Goal: Task Accomplishment & Management: Use online tool/utility

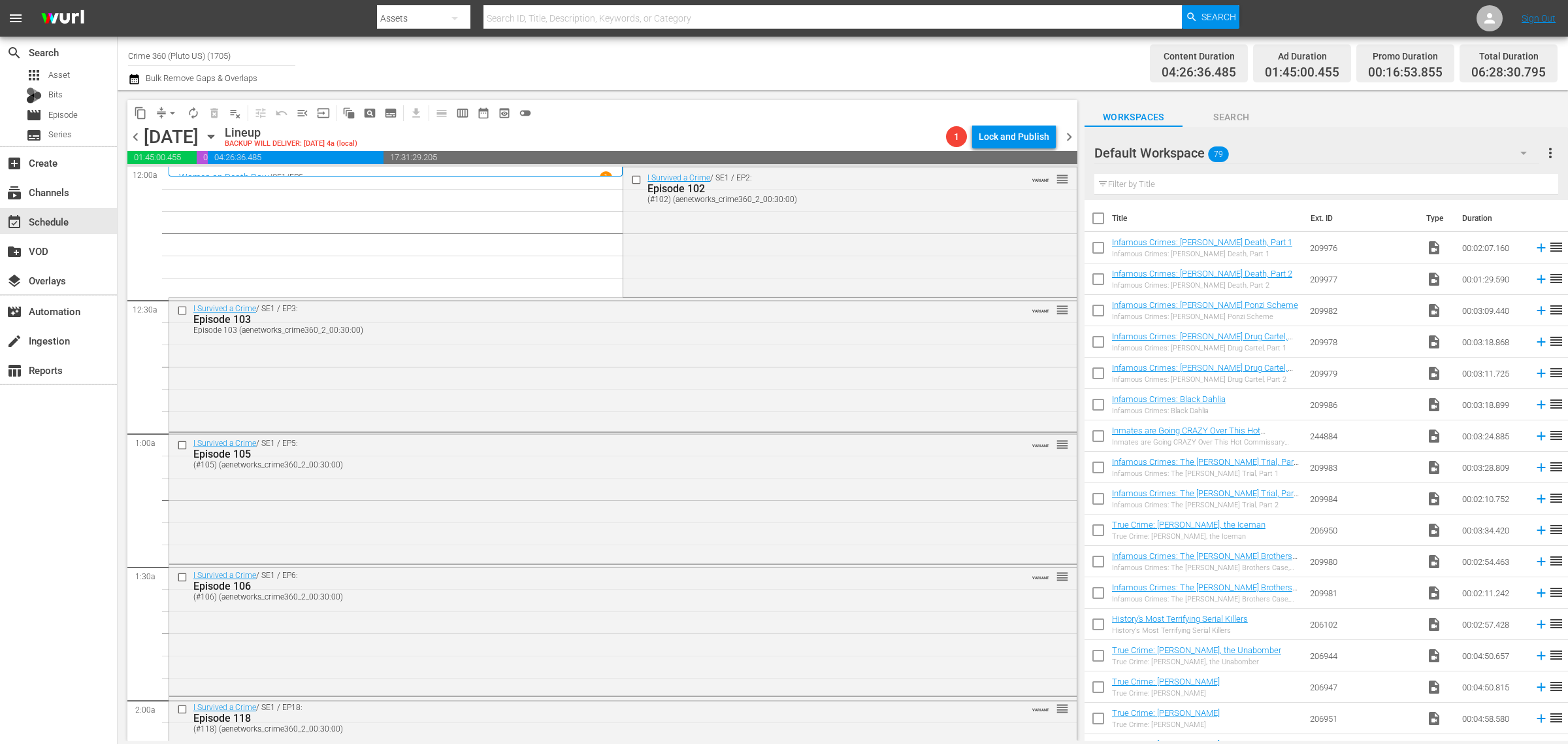
click at [824, 70] on div "Channel Title Crime 360 (Pluto US) (1705) Bulk Remove Gaps & Overlaps" at bounding box center [518, 63] width 779 height 47
click at [1327, 15] on nav "menu Search By Assets Search ID, Title, Description, Keywords, or Category Sear…" at bounding box center [784, 18] width 1568 height 37
drag, startPoint x: 99, startPoint y: 53, endPoint x: 0, endPoint y: 34, distance: 100.8
click at [1, 36] on div "menu Search By Assets Search ID, Title, Description, Keywords, or Category Sear…" at bounding box center [784, 370] width 1568 height 741
click at [246, 102] on div "Ax Men (998 - aenetworks_axmen_1)" at bounding box center [307, 92] width 339 height 31
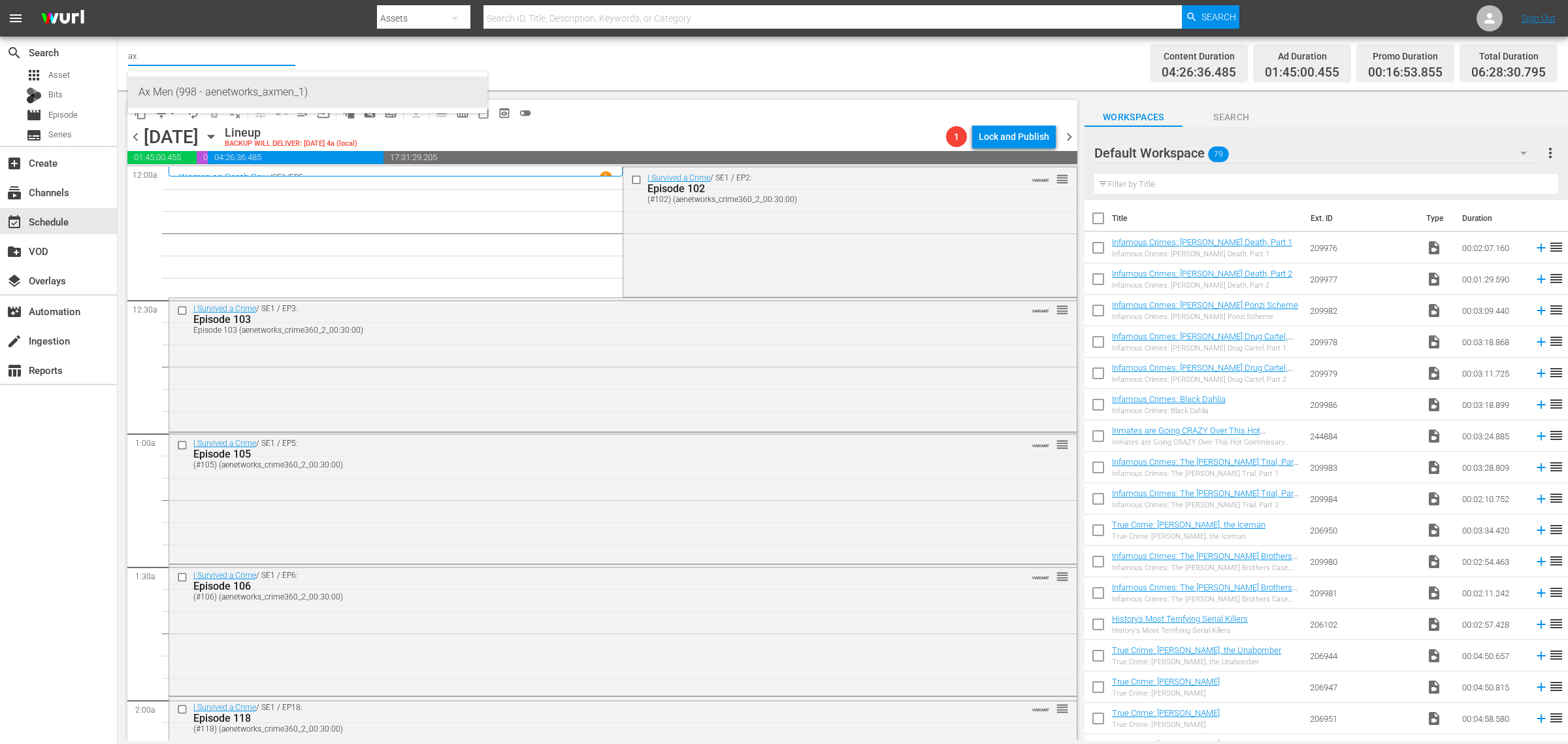
type input "Ax Men (998 - aenetworks_axmen_1)"
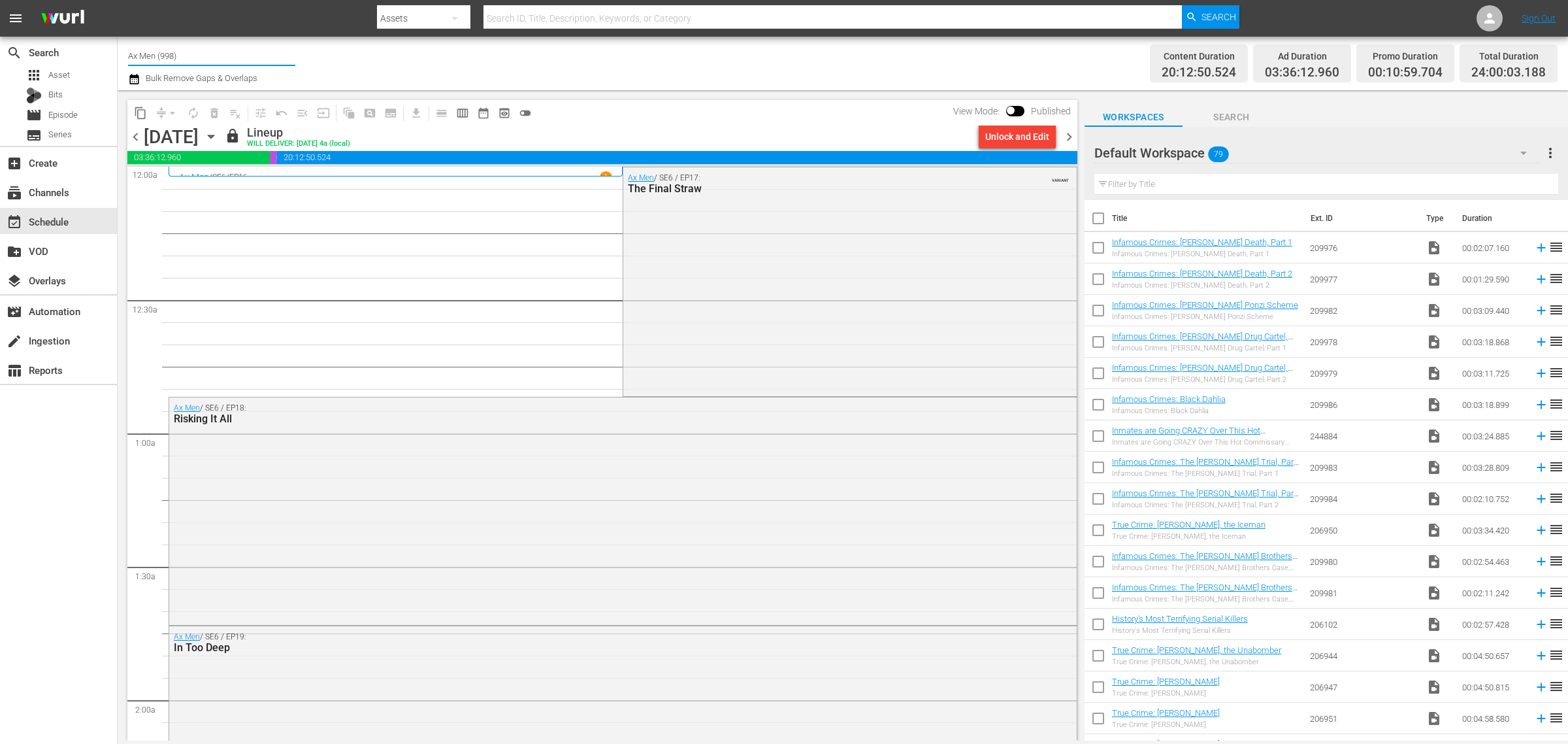
drag, startPoint x: 191, startPoint y: 54, endPoint x: -188, endPoint y: -5, distance: 383.6
click at [0, 0] on html "menu Search By Assets Search ID, Title, Description, Keywords, or Category Sear…" at bounding box center [784, 372] width 1568 height 744
click at [223, 86] on div "Pawn Stars (1636 - aenetworks_pawnstars_1)" at bounding box center [307, 92] width 339 height 31
type input "Pawn Stars (1636 - aenetworks_pawnstars_1)"
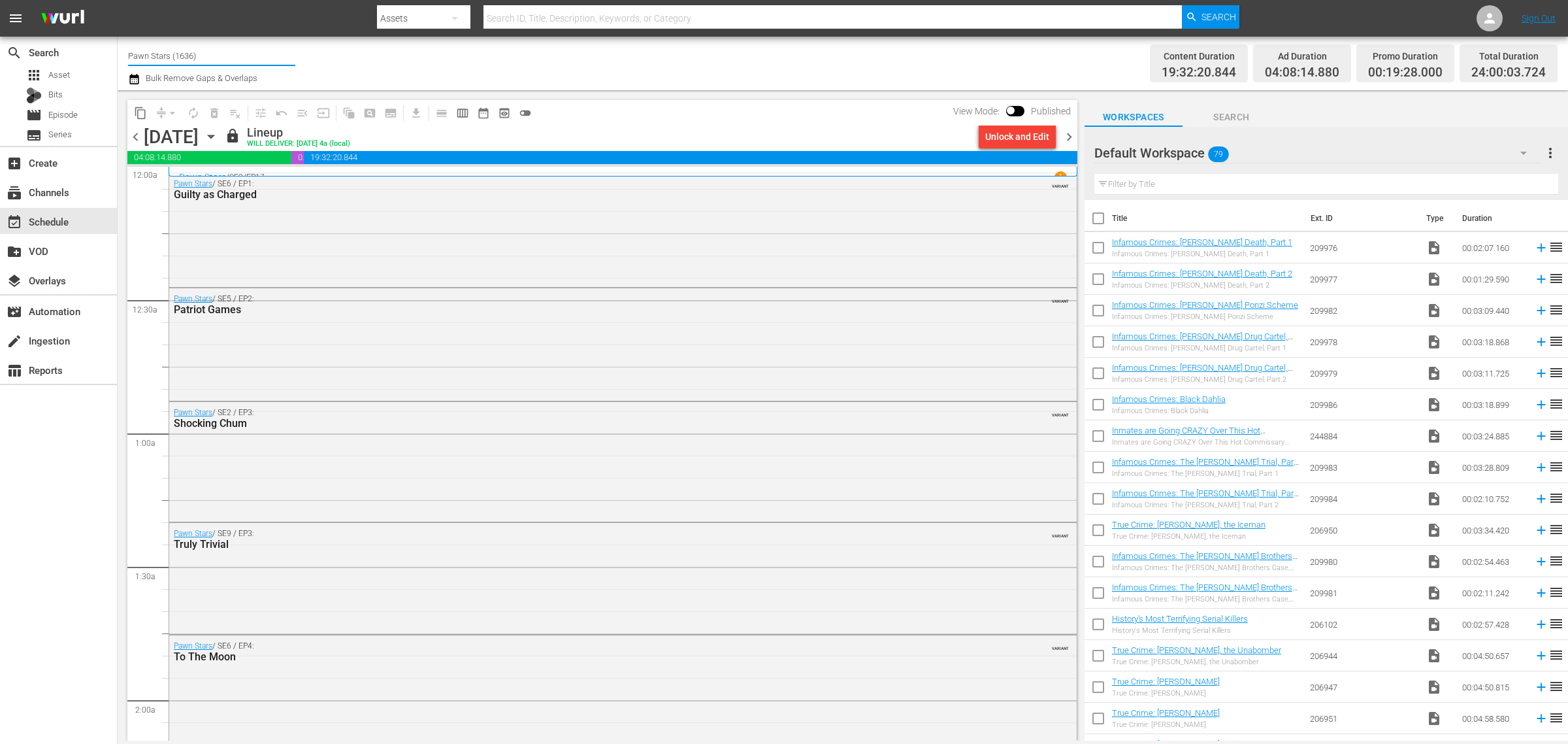
drag, startPoint x: 261, startPoint y: 57, endPoint x: -300, endPoint y: 2, distance: 563.7
click at [0, 2] on html "menu Search By Assets Search ID, Title, Description, Keywords, or Category Sear…" at bounding box center [784, 372] width 1568 height 744
click at [228, 92] on div "Mysteries Xplored (1638 - aenetworks_mysteriesxplored_1)" at bounding box center [307, 92] width 339 height 31
type input "Mysteries Xplored (1638 - aenetworks_mysteriesxplored_1)"
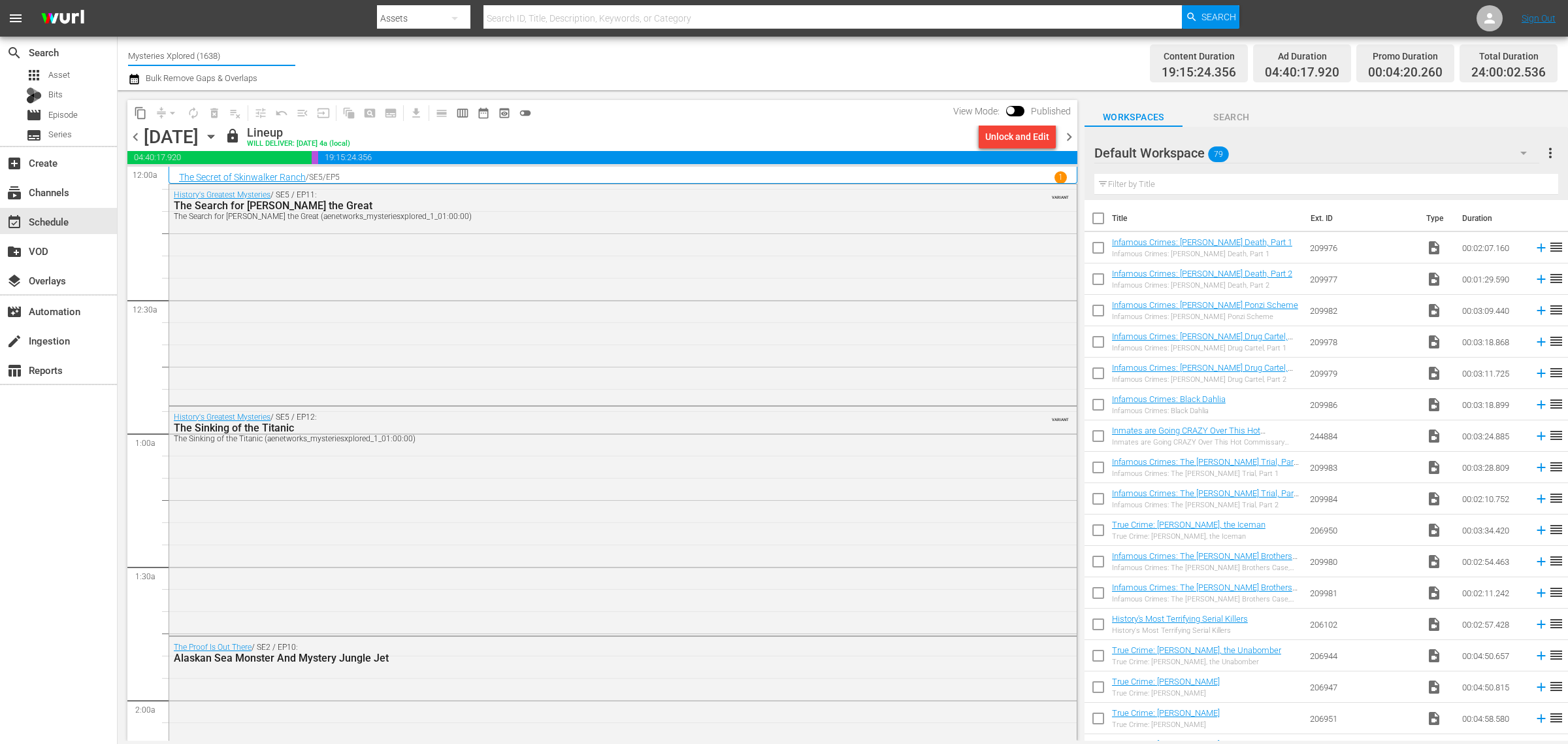
drag, startPoint x: 252, startPoint y: 51, endPoint x: -381, endPoint y: -13, distance: 636.2
click at [0, 0] on html "menu Search By Assets Search ID, Title, Description, Keywords, or Category Sear…" at bounding box center [784, 372] width 1568 height 744
click at [196, 93] on div "Perform (1053 - aenetworks_perform_1)" at bounding box center [307, 92] width 339 height 31
type input "Perform (1053 - aenetworks_perform_1)"
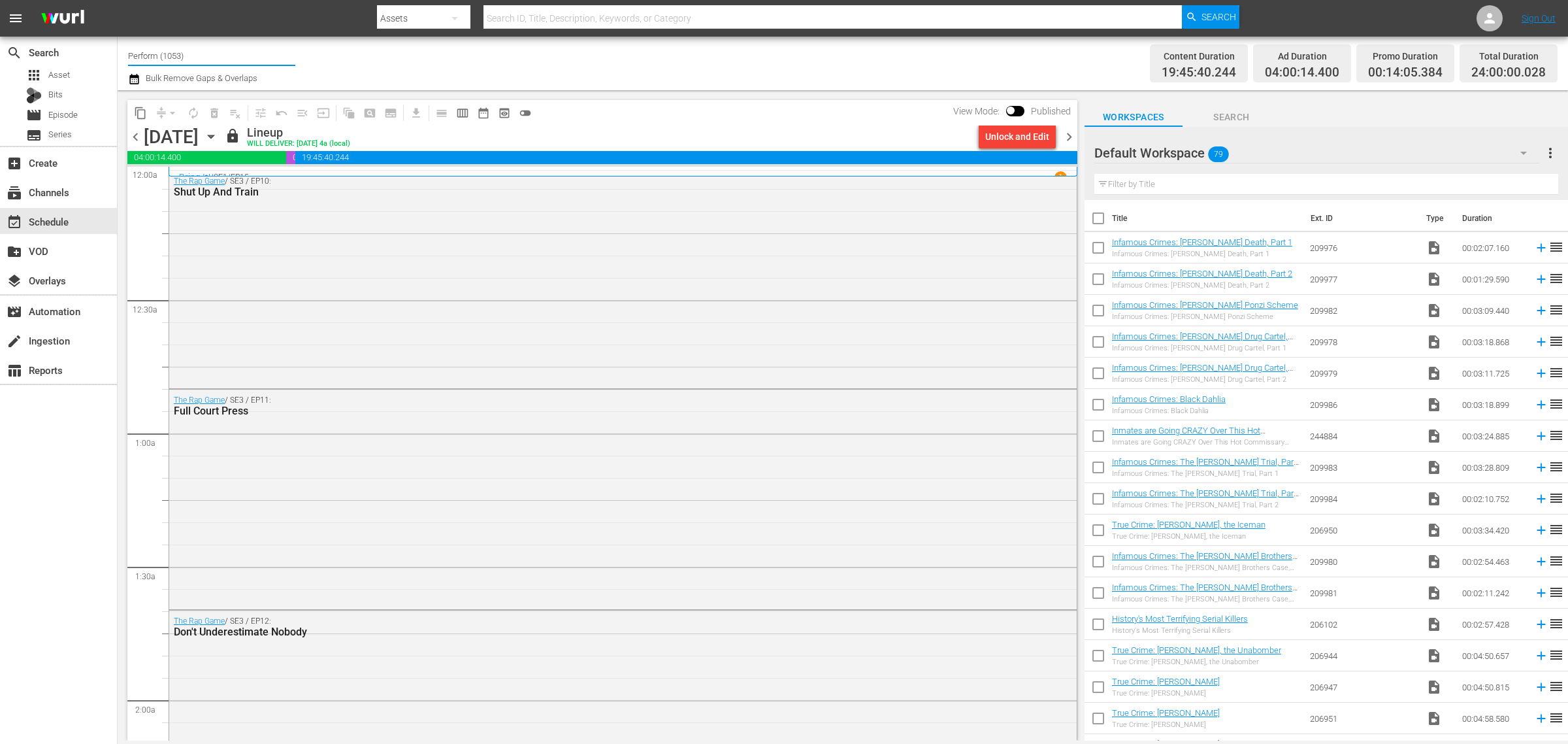
drag, startPoint x: 223, startPoint y: 56, endPoint x: -293, endPoint y: 24, distance: 517.0
click at [0, 24] on html "menu Search By Assets Search ID, Title, Description, Keywords, or Category Sear…" at bounding box center [784, 372] width 1568 height 744
click at [229, 89] on div "UnXplained Zone (1018 - aenetworks_unxplainedzone_1)" at bounding box center [307, 92] width 339 height 31
type input "UnXplained Zone (1018 - aenetworks_unxplainedzone_1)"
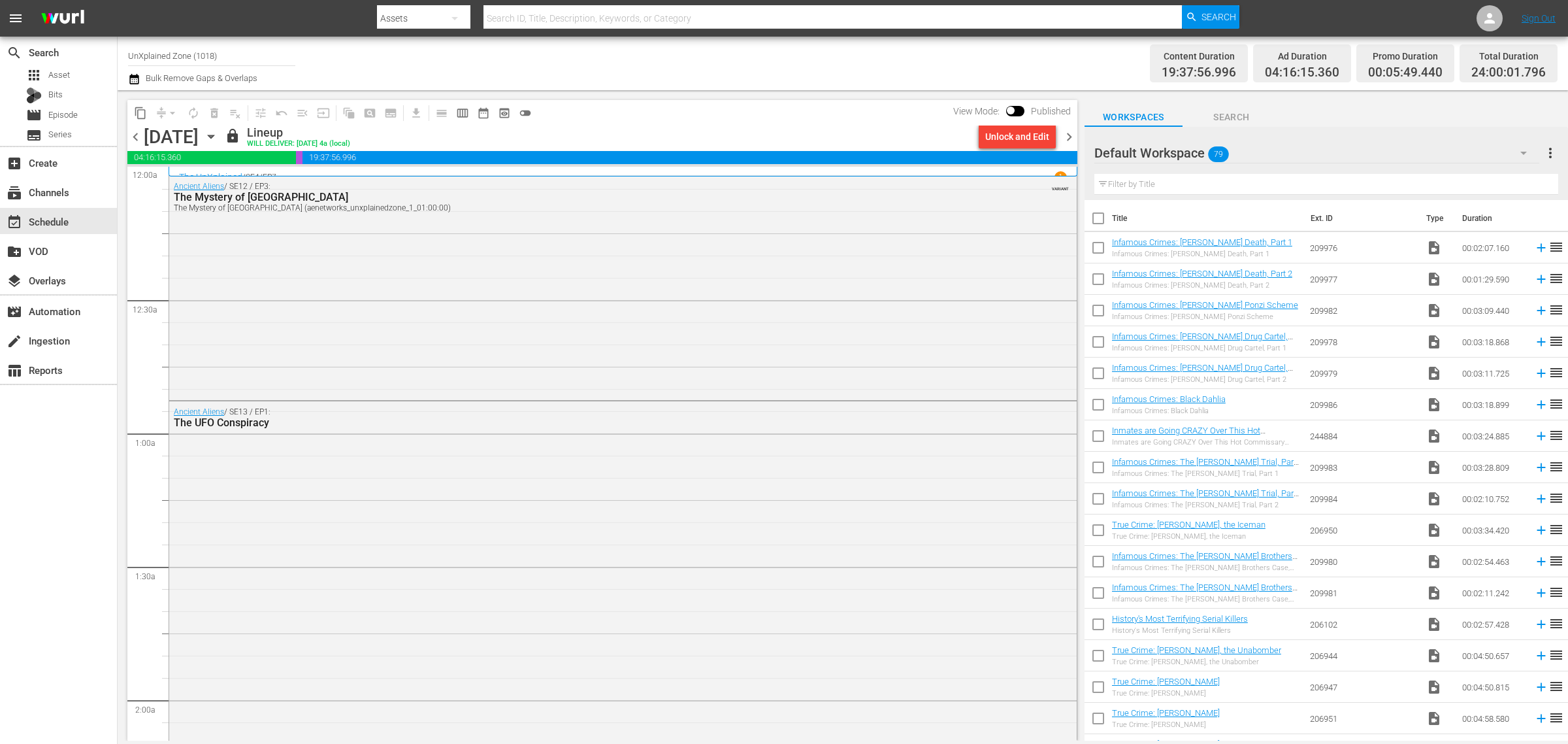
drag, startPoint x: 258, startPoint y: 50, endPoint x: -339, endPoint y: -12, distance: 600.2
click at [0, 0] on html "menu Search By Assets Search ID, Title, Description, Keywords, or Category Sear…" at bounding box center [784, 372] width 1568 height 744
click at [225, 125] on div "60 Days In by A&E (1603 - aenetworks_60daysin_1)" at bounding box center [307, 123] width 339 height 31
type input "60 Days In by A&E (1603 - aenetworks_60daysin_1)"
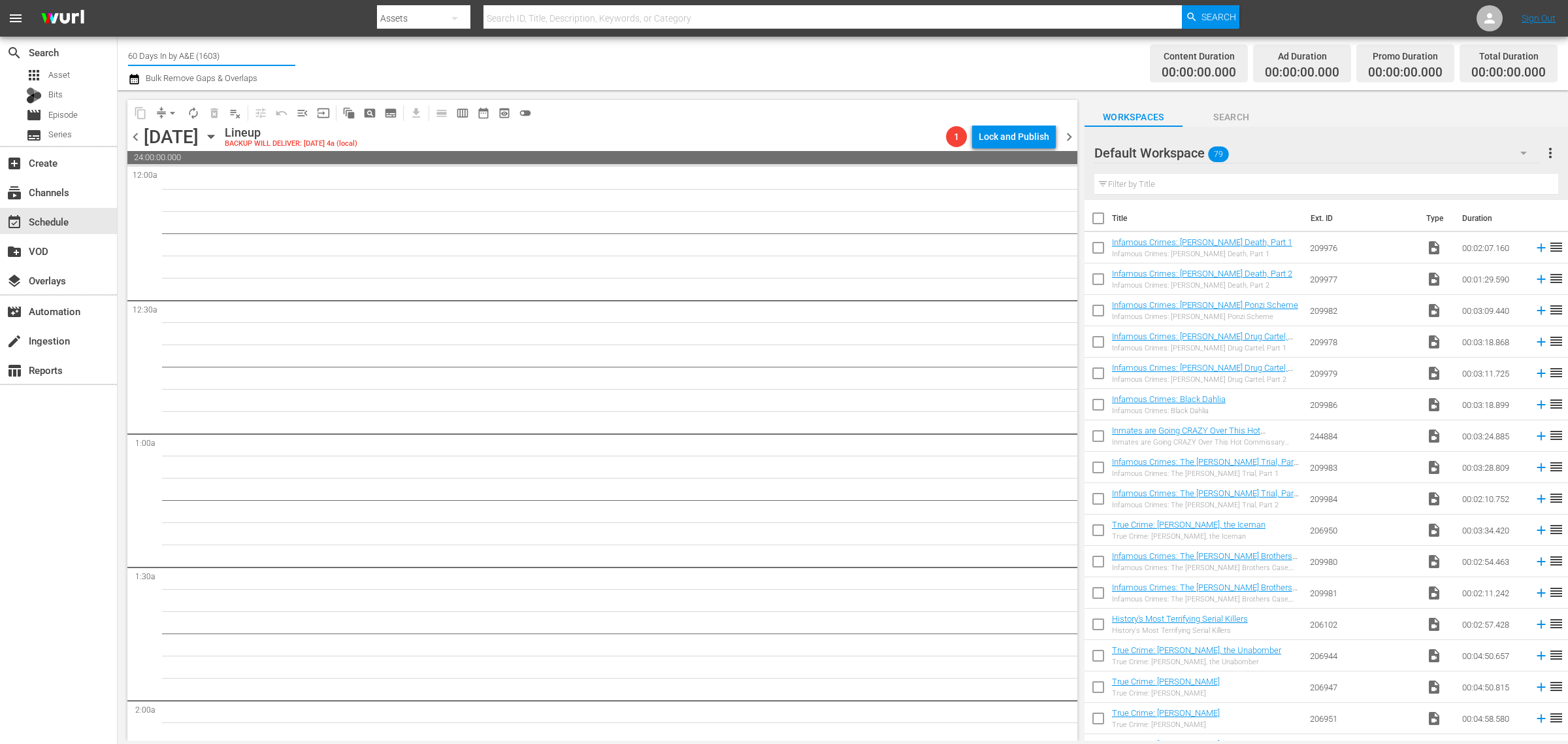
drag, startPoint x: 256, startPoint y: 52, endPoint x: -436, endPoint y: -7, distance: 694.5
click at [0, 0] on html "menu Search By Assets Search ID, Title, Description, Keywords, or Category Sear…" at bounding box center [784, 372] width 1568 height 744
click at [590, 57] on div "Channel Title anc Bulk Remove Gaps & Overlaps" at bounding box center [518, 63] width 779 height 47
click at [183, 51] on input "anc" at bounding box center [212, 55] width 167 height 31
click at [198, 96] on div "Ancient Aliens (1852 - ae_networks_ancientaliens_1)" at bounding box center [307, 92] width 339 height 31
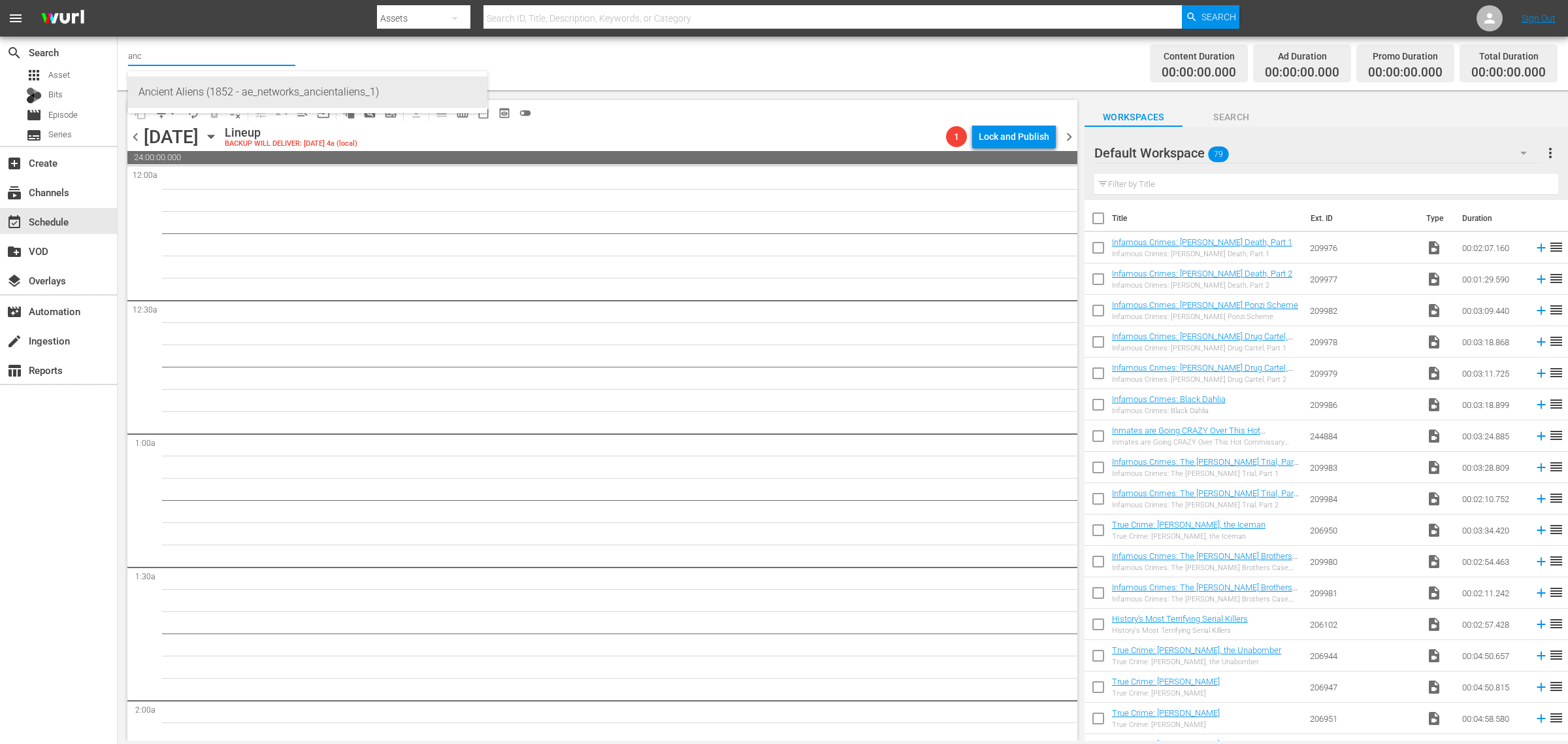
type input "Ancient Aliens (1852 - ae_networks_ancientaliens_1)"
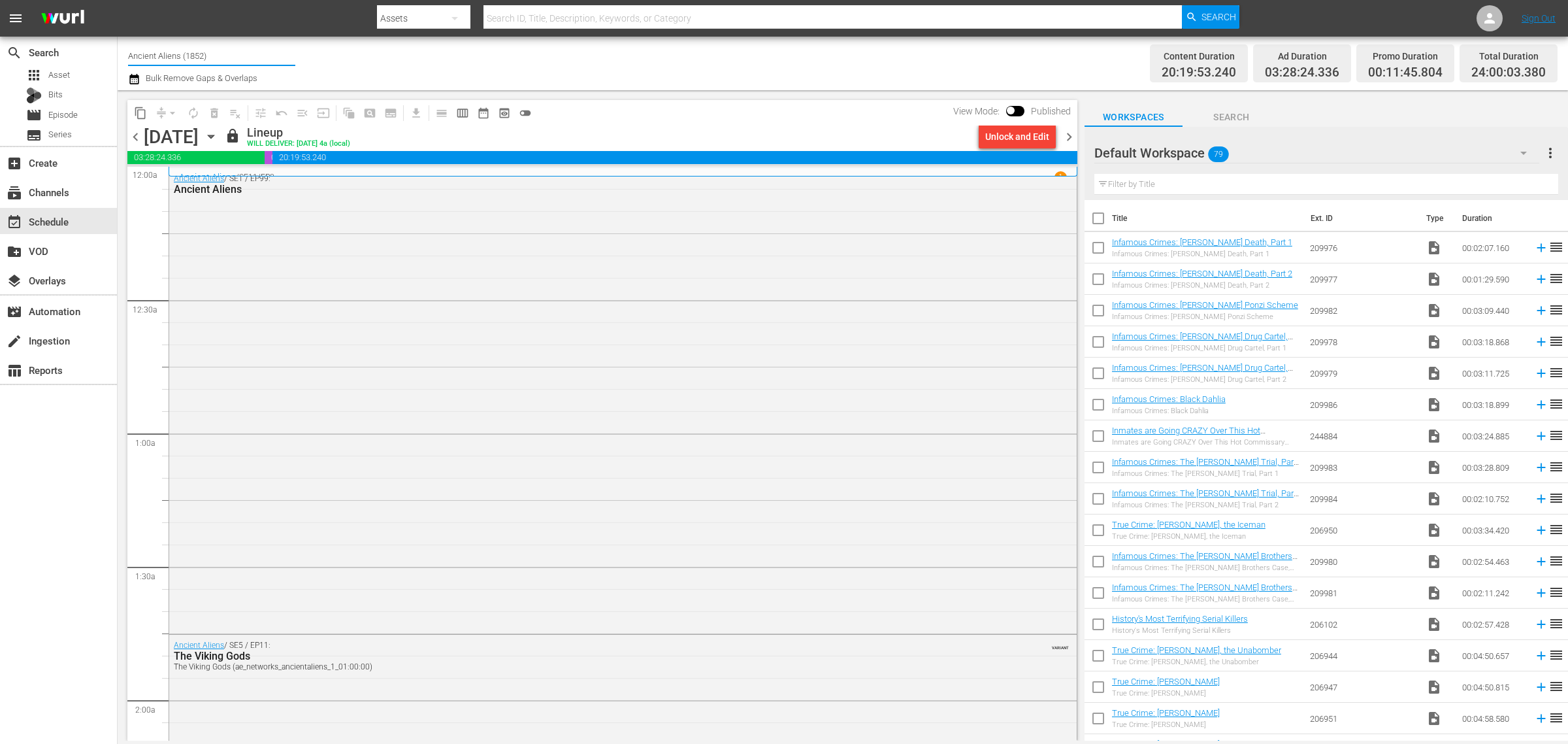
drag, startPoint x: 237, startPoint y: 60, endPoint x: -355, endPoint y: -2, distance: 595.2
click at [0, 0] on html "menu Search By Assets Search ID, Title, Description, Keywords, or Category Sear…" at bounding box center [784, 372] width 1568 height 744
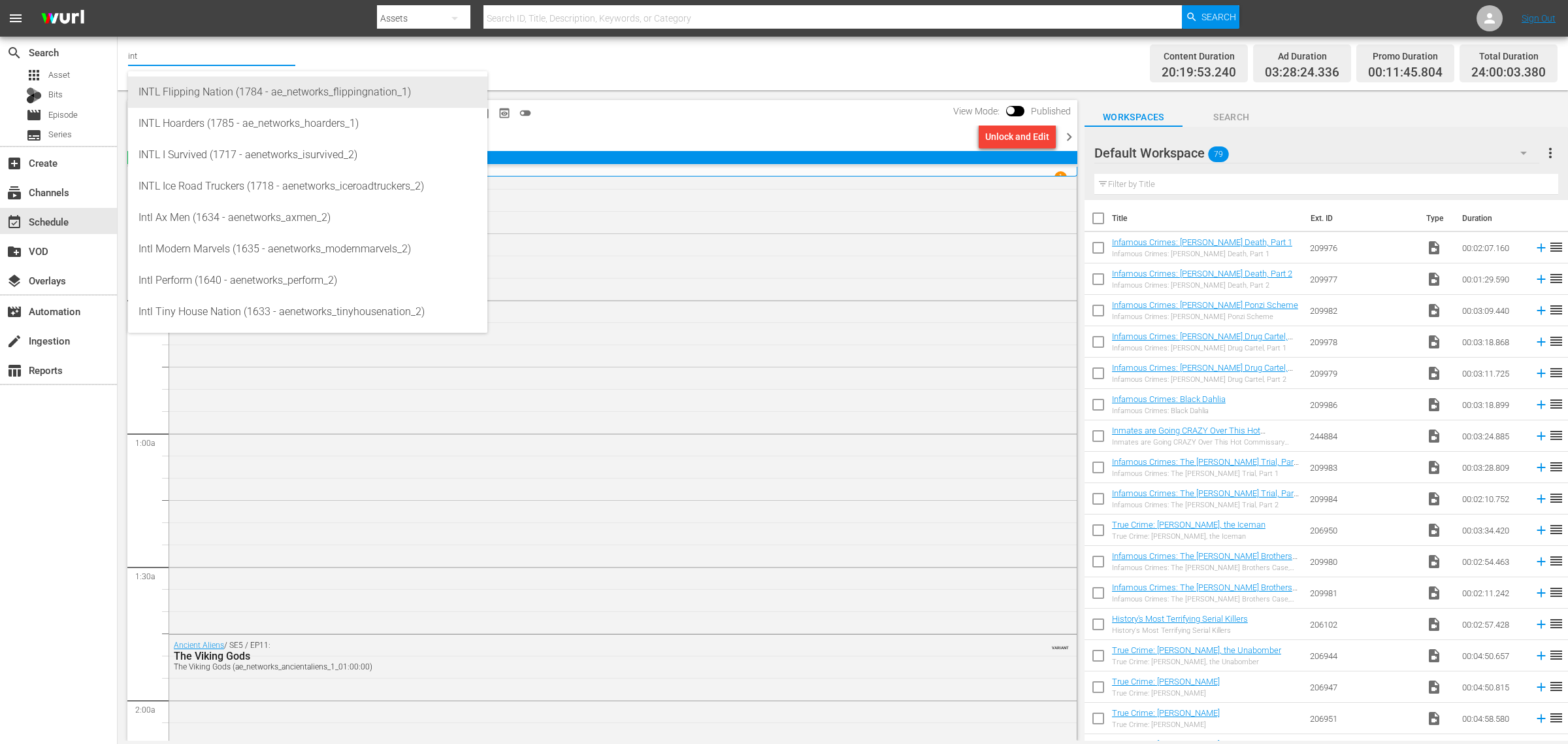
click at [164, 90] on div "INTL Flipping Nation (1784 - ae_networks_flippingnation_1)" at bounding box center [307, 92] width 339 height 31
type input "INTL Flipping Nation (1784 - ae_networks_flippingnation_1)"
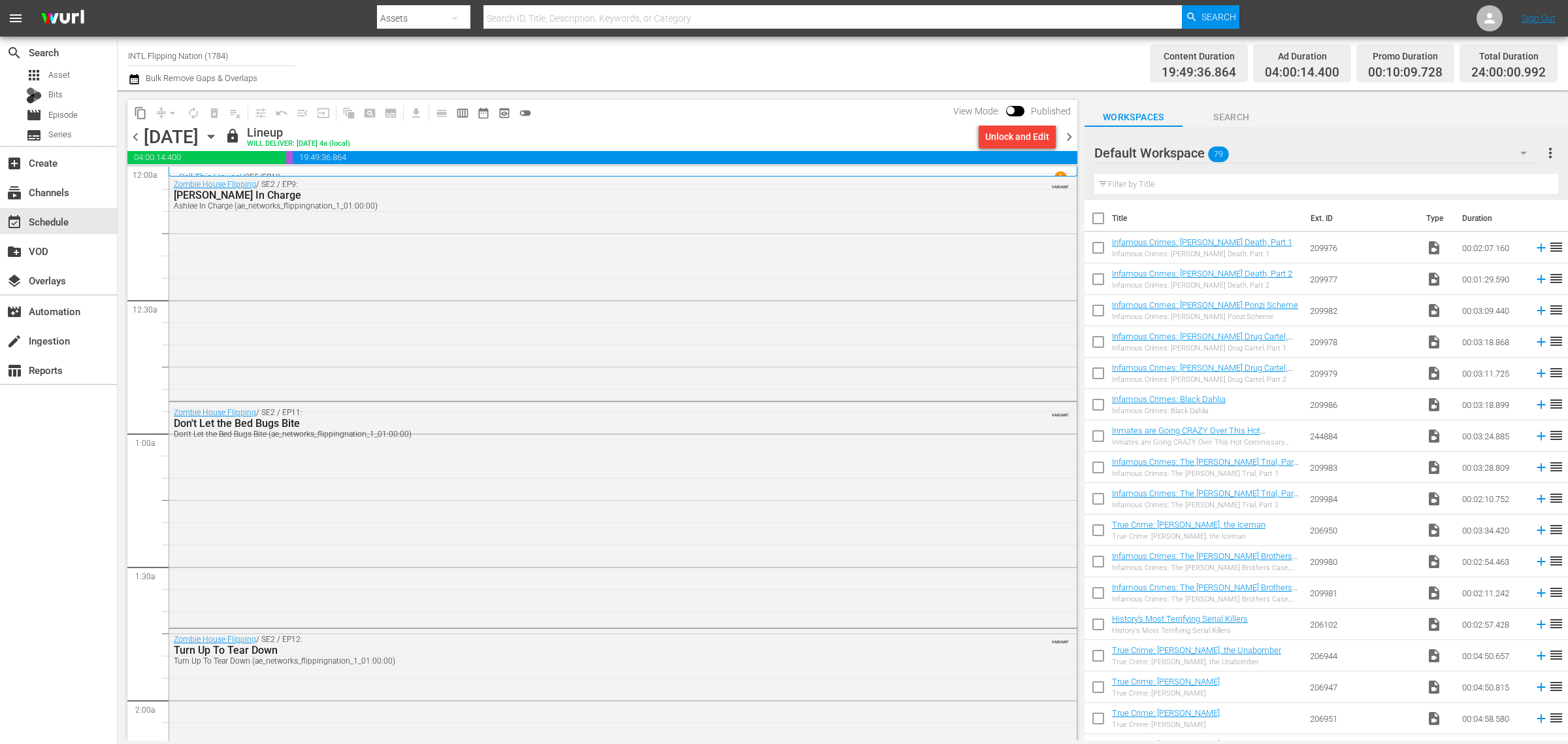
drag, startPoint x: -100, startPoint y: 28, endPoint x: -397, endPoint y: -15, distance: 300.1
click at [0, 0] on html "menu Search By Assets Search ID, Title, Description, Keywords, or Category Sear…" at bounding box center [784, 372] width 1568 height 744
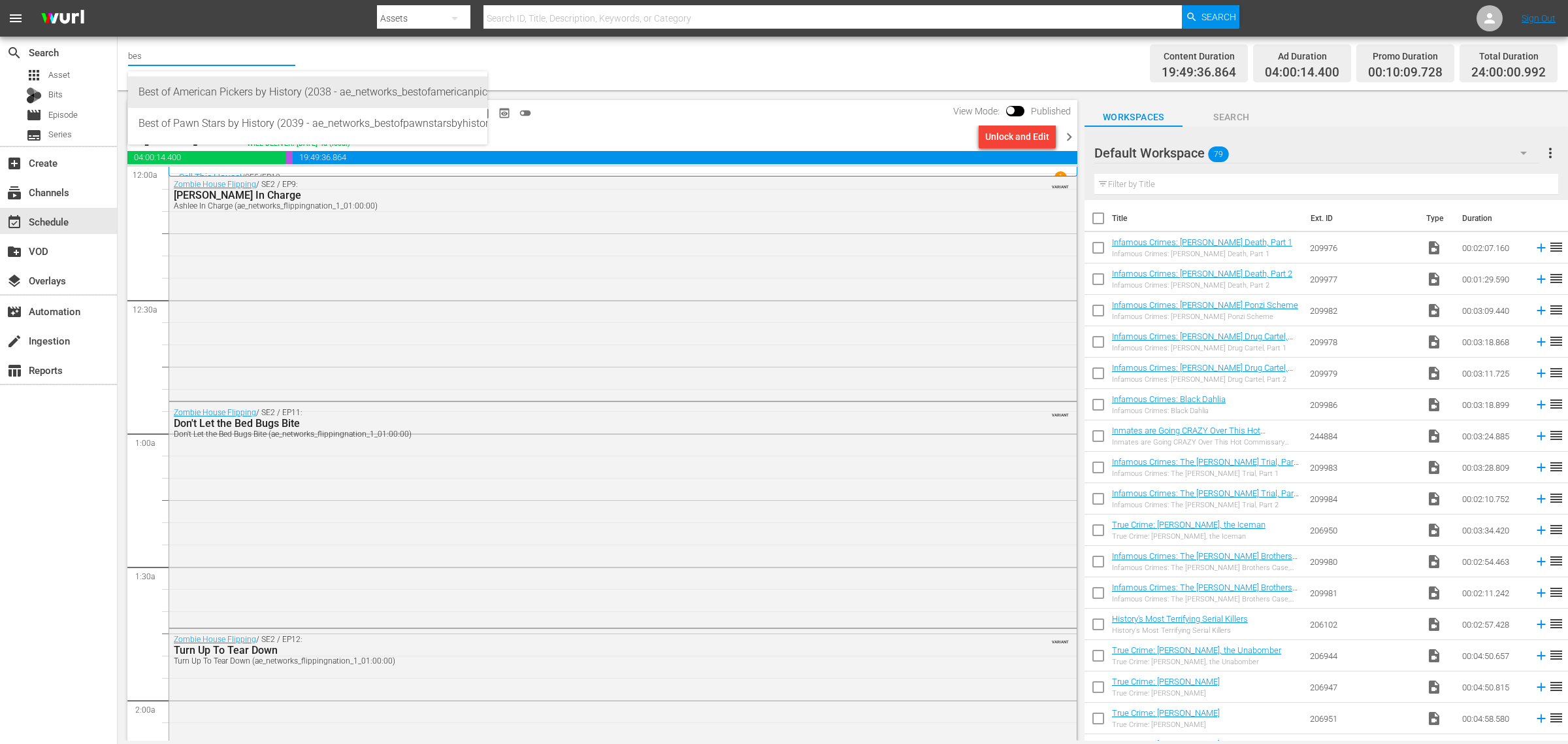
click at [292, 86] on div "Best of American Pickers by History (2038 - ae_networks_bestofamericanpickersby…" at bounding box center [307, 92] width 339 height 31
type input "Best of American Pickers by History (2038 - ae_networks_bestofamericanpickersby…"
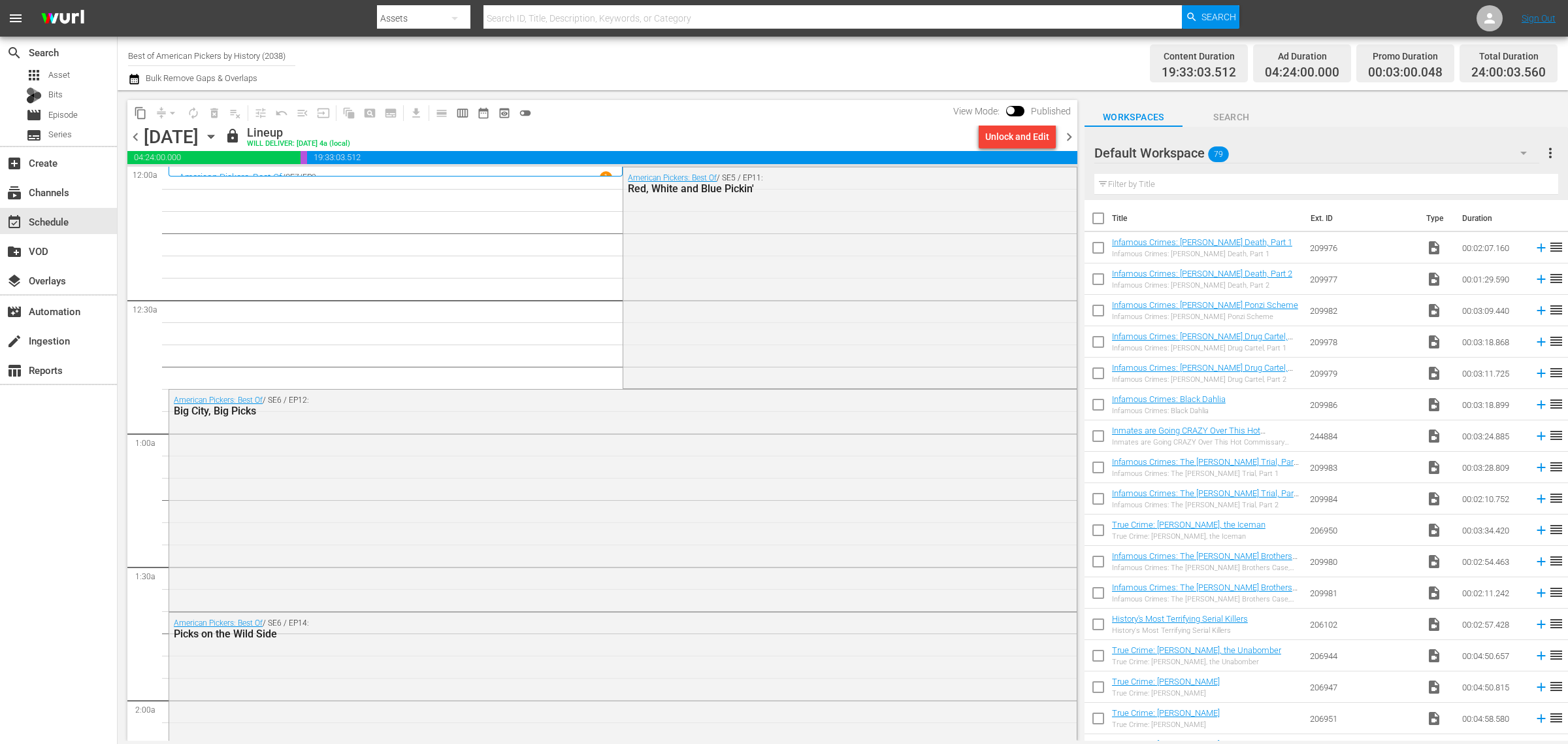
click at [1071, 129] on span "chevron_right" at bounding box center [1069, 136] width 16 height 16
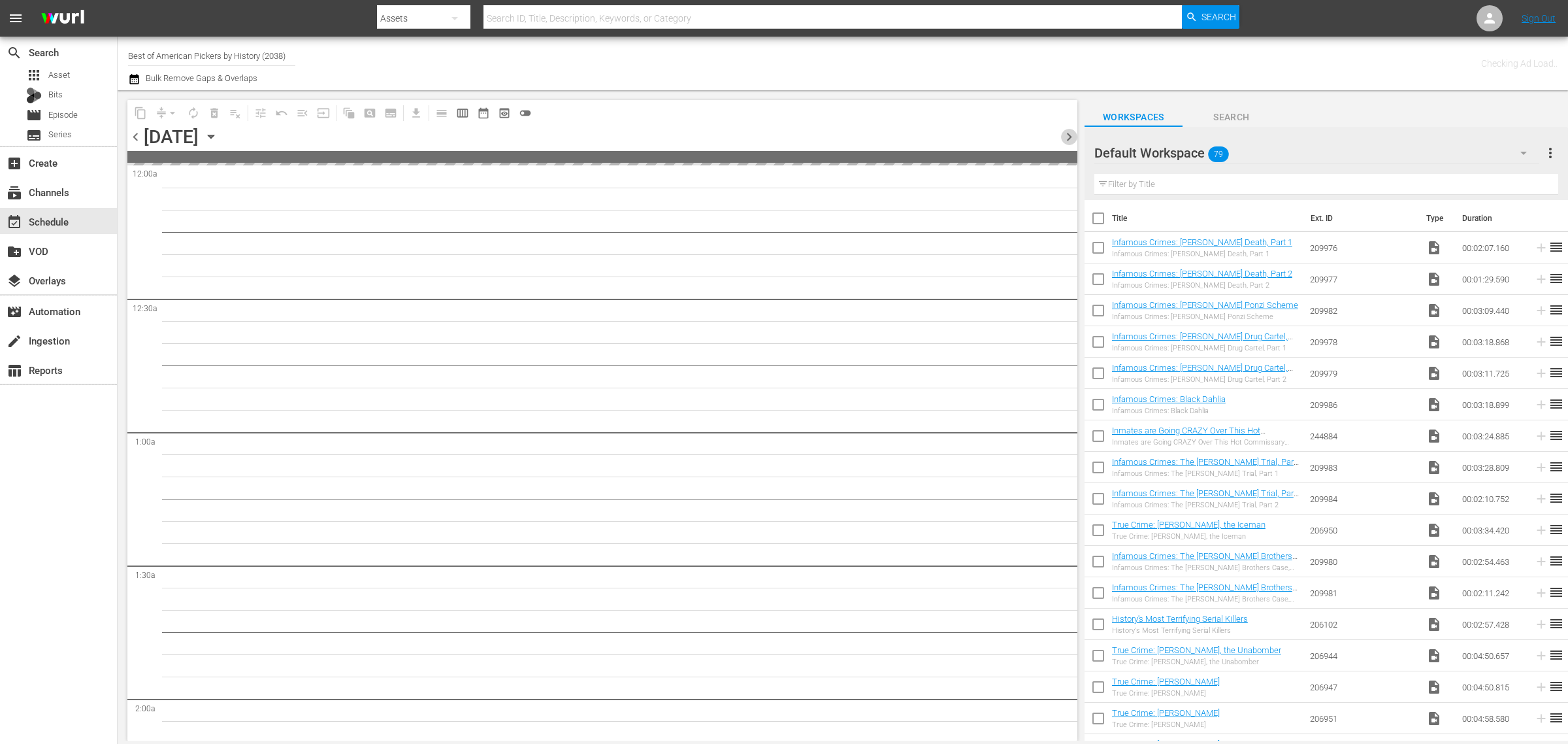
click at [1071, 129] on span "chevron_right" at bounding box center [1069, 136] width 16 height 16
click at [841, 57] on div "Channel Title Best of American Pickers by History (2038) Bulk Remove Gaps & Ove…" at bounding box center [518, 63] width 779 height 47
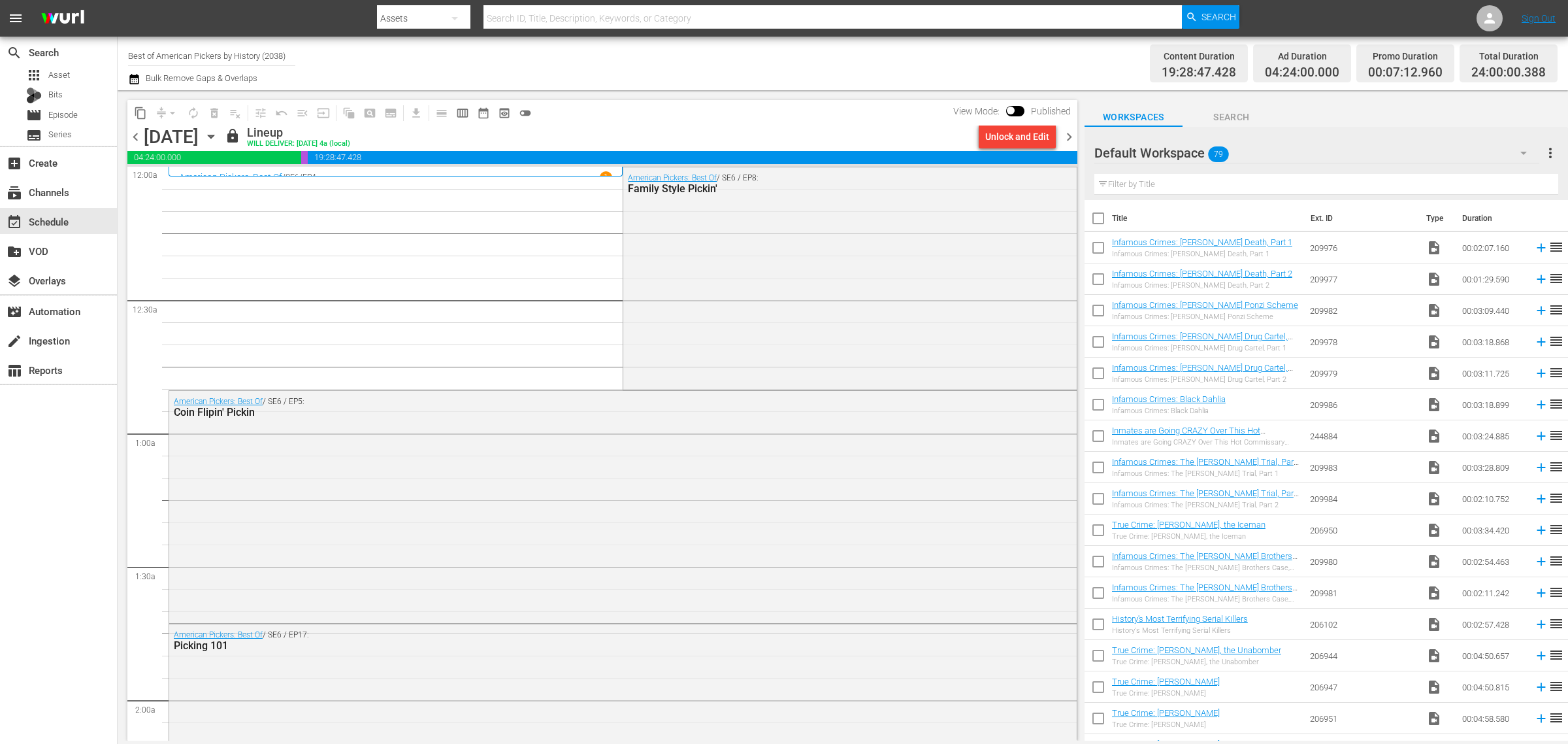
click at [219, 138] on icon "button" at bounding box center [211, 136] width 15 height 15
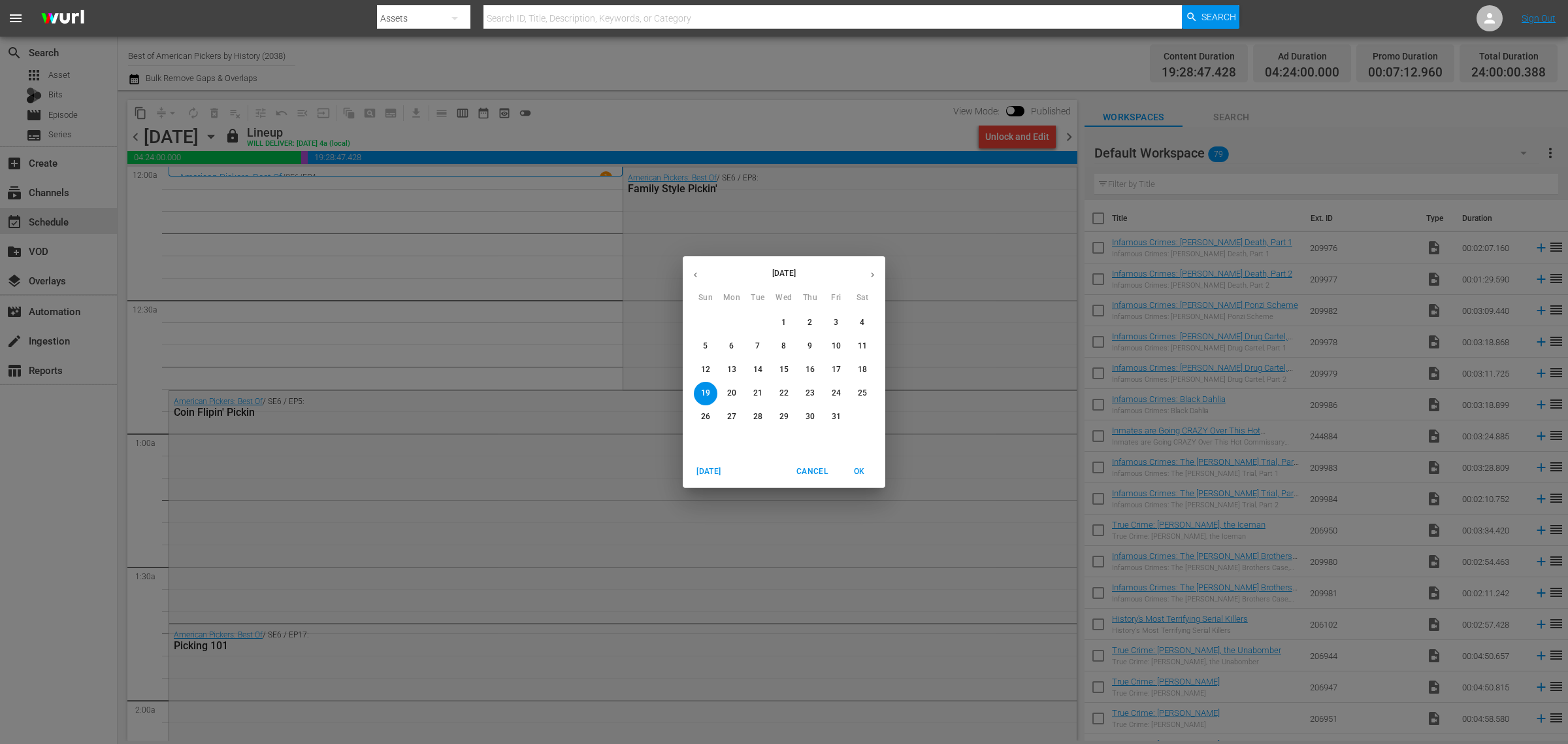
click at [332, 141] on div "October 2025 Sun Mon Tue Wed Thu Fri Sat 28 29 30 1 2 3 4 5 6 7 8 9 10 11 12 13…" at bounding box center [784, 372] width 1568 height 744
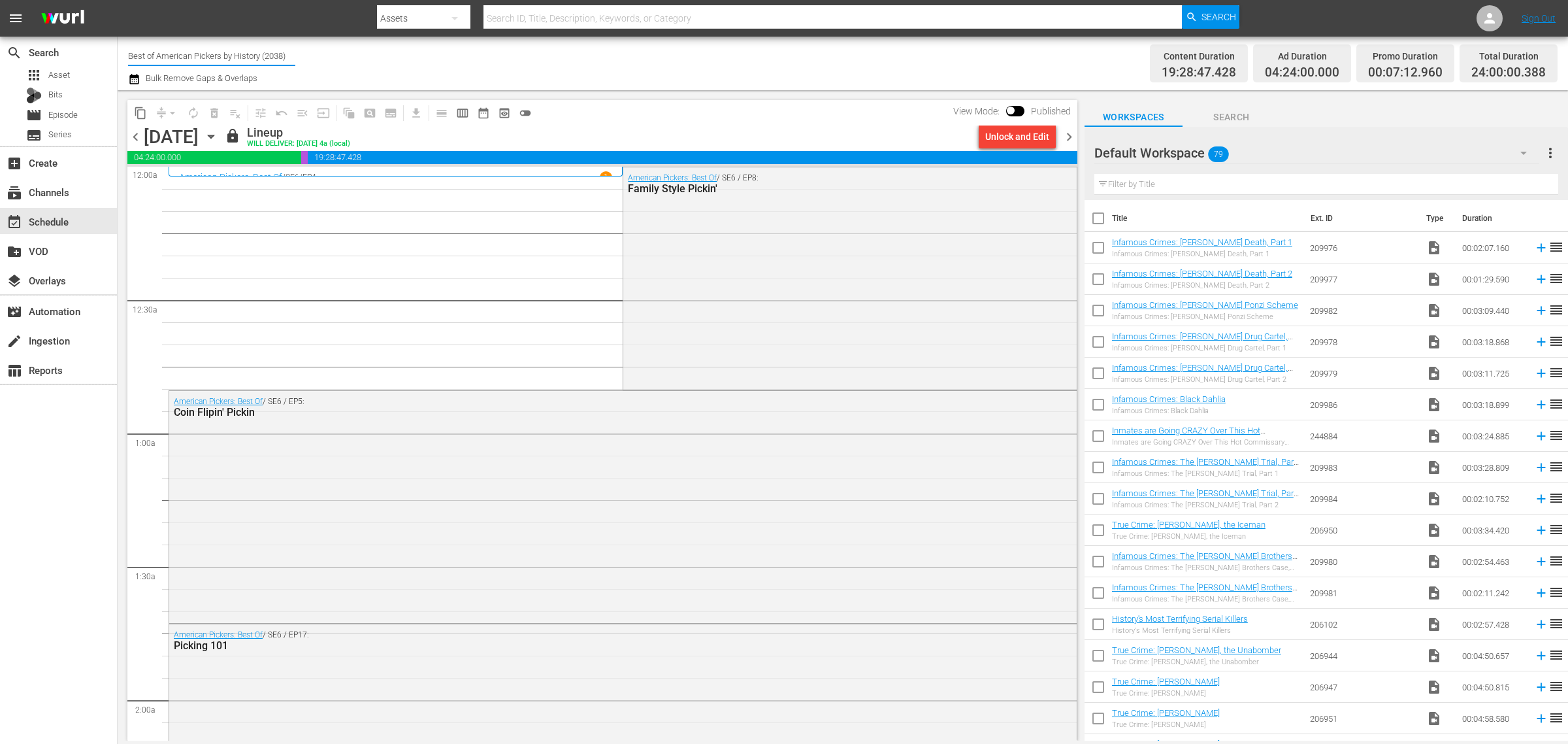
drag, startPoint x: 294, startPoint y: 56, endPoint x: -248, endPoint y: 31, distance: 542.6
click at [0, 31] on html "menu Search By Assets Search ID, Title, Description, Keywords, or Category Sear…" at bounding box center [784, 372] width 1568 height 744
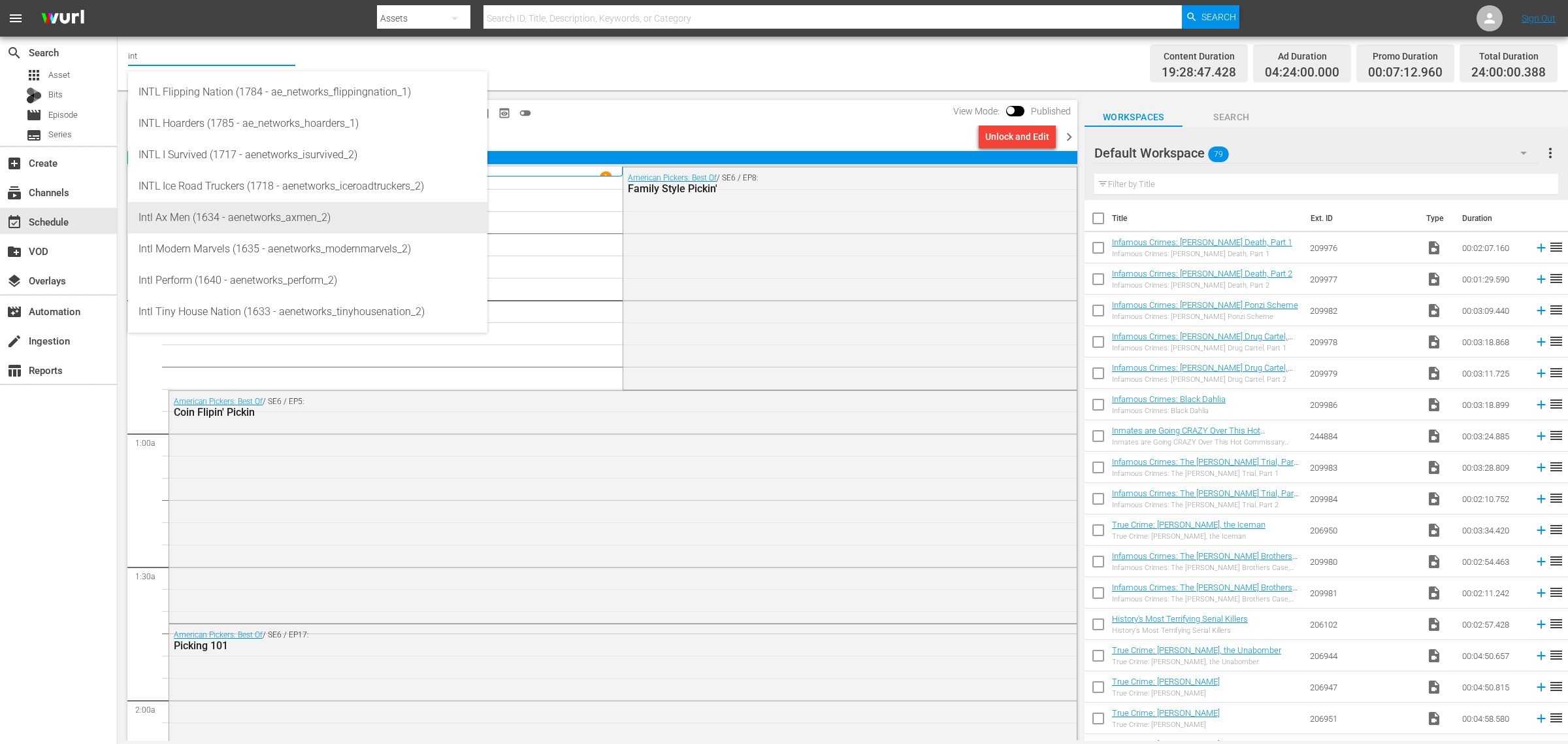
click at [254, 211] on div "Intl Ax Men (1634 - aenetworks_axmen_2)" at bounding box center [307, 217] width 339 height 31
type input "Intl Ax Men (1634 - aenetworks_axmen_2)"
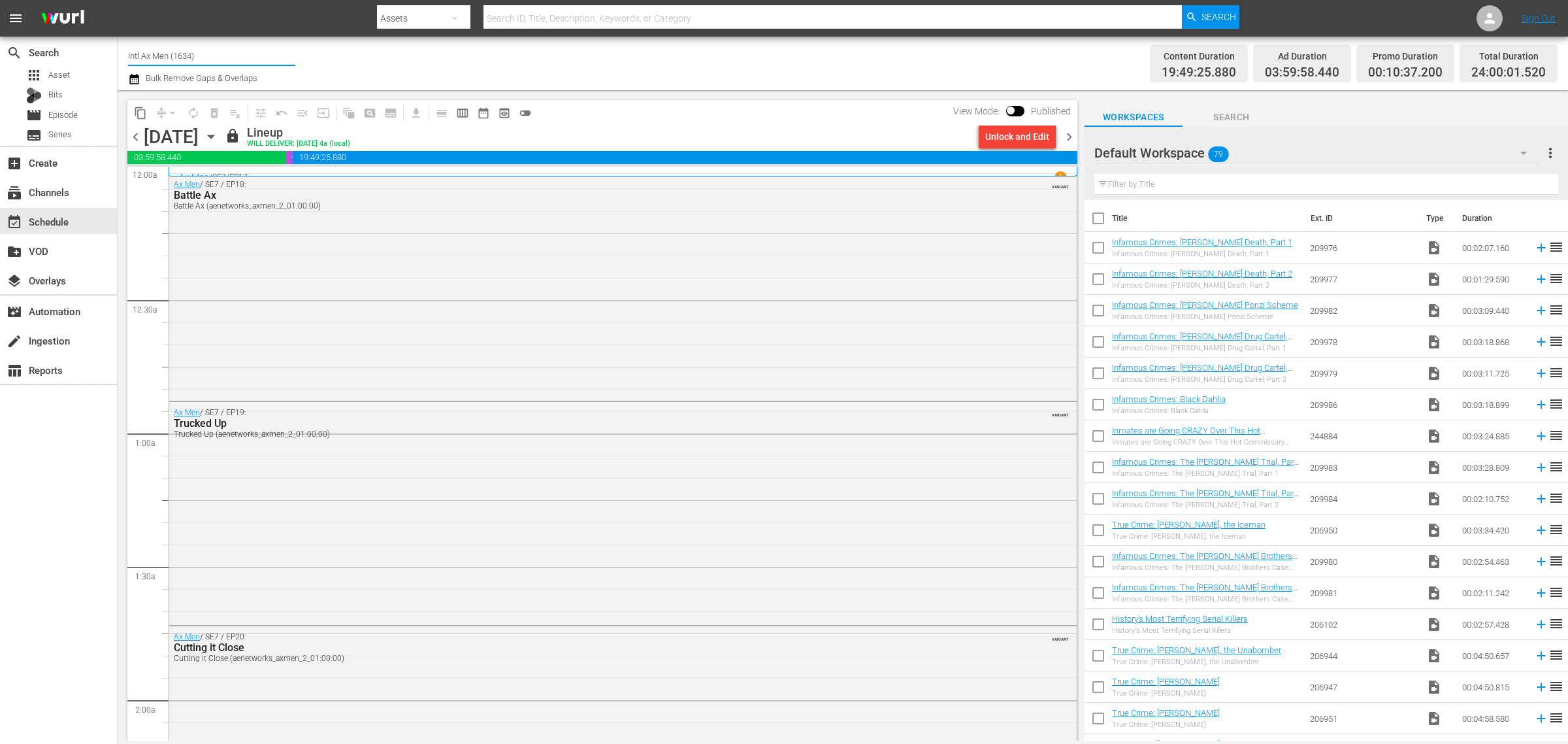
drag, startPoint x: 232, startPoint y: 59, endPoint x: -44, endPoint y: 44, distance: 276.4
click at [0, 44] on html "menu Search By Assets Search ID, Title, Description, Keywords, or Category Sear…" at bounding box center [784, 372] width 1568 height 744
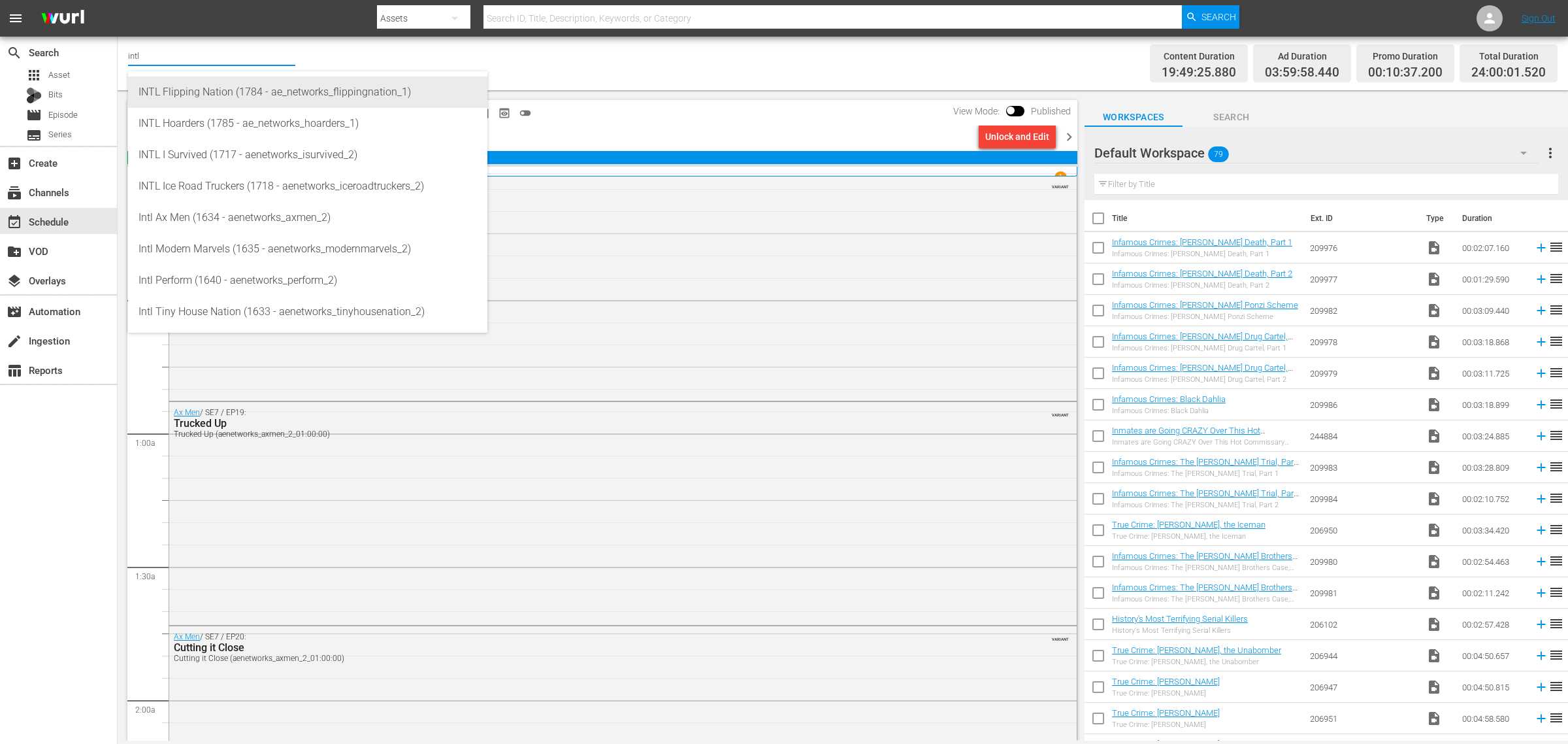
drag, startPoint x: 289, startPoint y: 95, endPoint x: 304, endPoint y: 96, distance: 15.0
click at [289, 95] on div "INTL Flipping Nation (1784 - ae_networks_flippingnation_1)" at bounding box center [307, 92] width 339 height 31
type input "INTL Flipping Nation (1784 - ae_networks_flippingnation_1)"
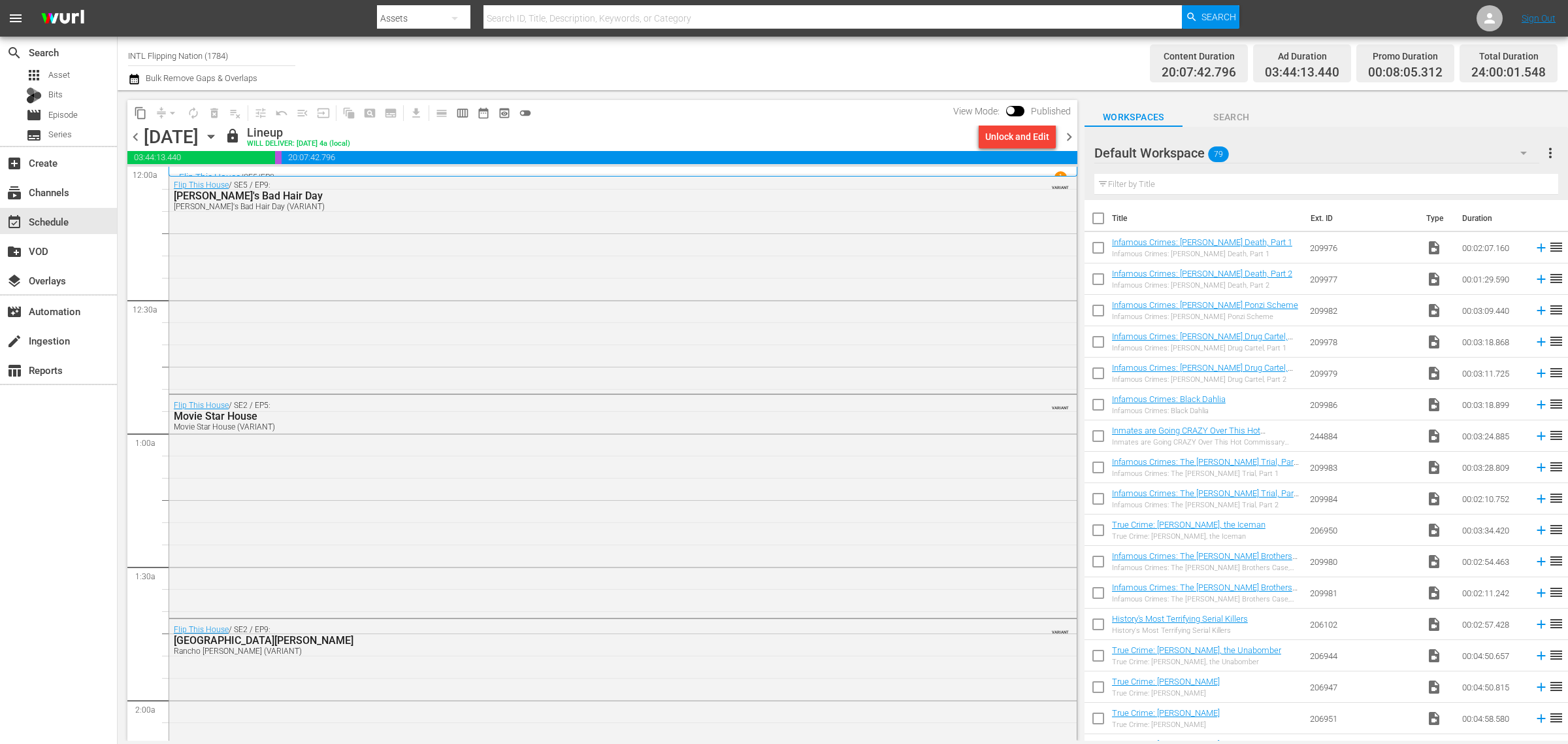
click at [837, 50] on div "Channel Title INTL Flipping Nation (1784) Bulk Remove Gaps & Overlaps" at bounding box center [518, 63] width 779 height 47
